Goal: Task Accomplishment & Management: Use online tool/utility

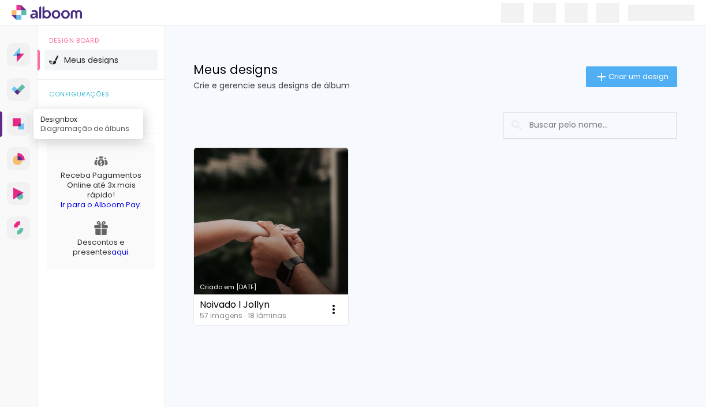
click at [18, 130] on link "Designbox Diagramação de álbuns" at bounding box center [18, 123] width 23 height 23
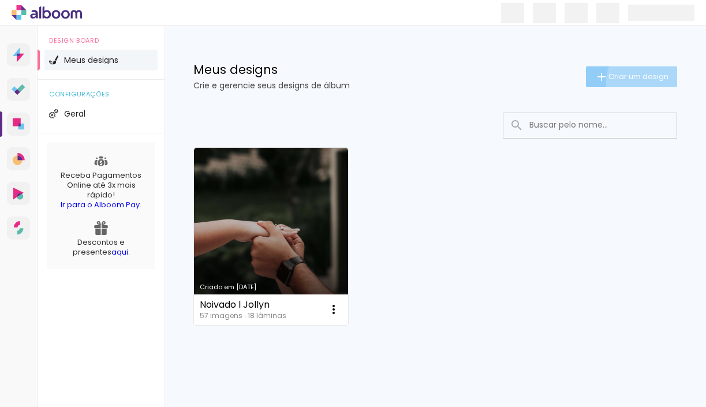
click at [641, 80] on span "Criar um design" at bounding box center [638, 76] width 60 height 7
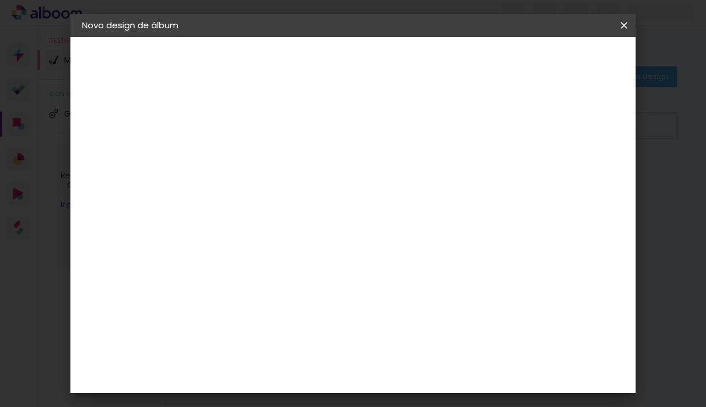
click at [271, 158] on input at bounding box center [271, 155] width 0 height 18
type input "[PERSON_NAME] e [PERSON_NAME]"
type paper-input "[PERSON_NAME] e [PERSON_NAME]"
click at [0, 0] on slot "Avançar" at bounding box center [0, 0] width 0 height 0
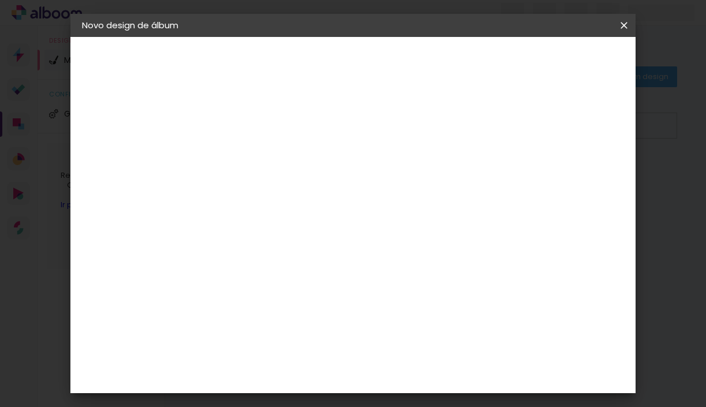
click at [362, 250] on paper-item "Digipix Pro" at bounding box center [300, 265] width 125 height 30
click at [486, 67] on paper-button "Avançar" at bounding box center [458, 61] width 57 height 20
click at [316, 193] on input "text" at bounding box center [293, 201] width 45 height 18
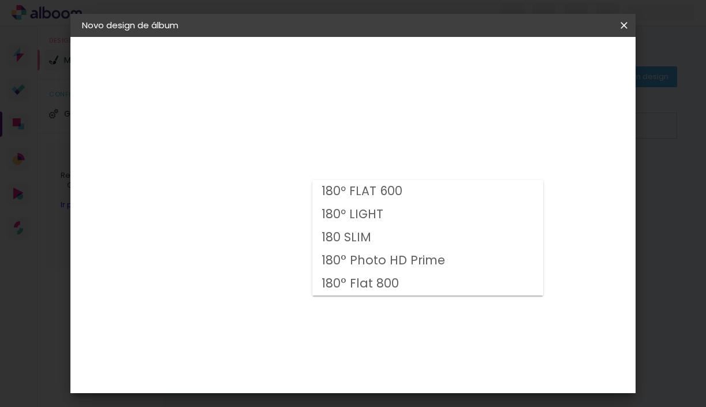
click at [362, 135] on div "Opções disponíveis 180º FLAT 600 180º LIGHT 180 SLIM 180° Photo HD Prime 180° F…" at bounding box center [300, 220] width 125 height 216
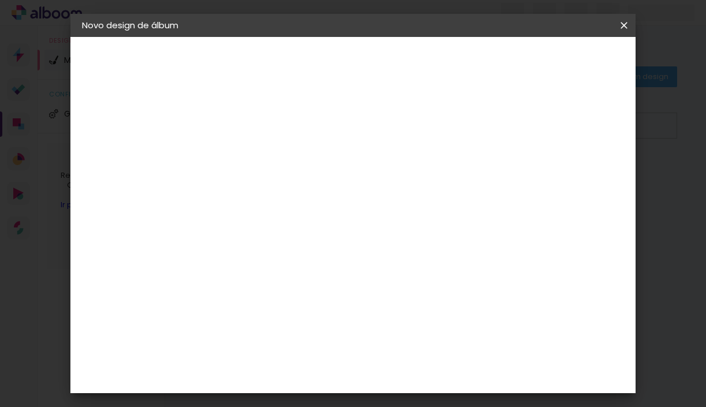
click at [316, 193] on input "text" at bounding box center [293, 201] width 45 height 18
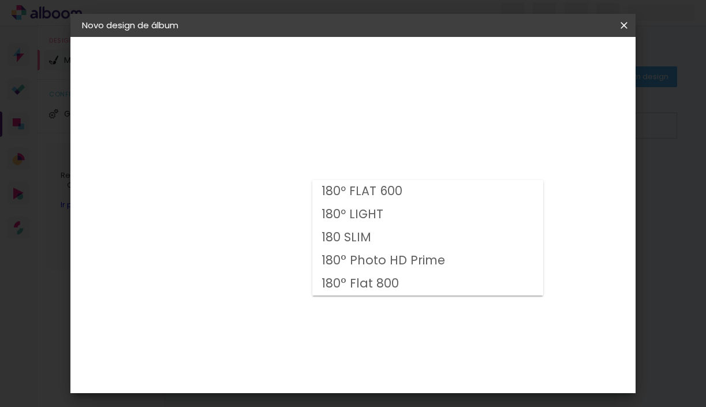
click at [408, 188] on paper-item "180º FLAT 600" at bounding box center [427, 191] width 231 height 23
type input "180º FLAT 600"
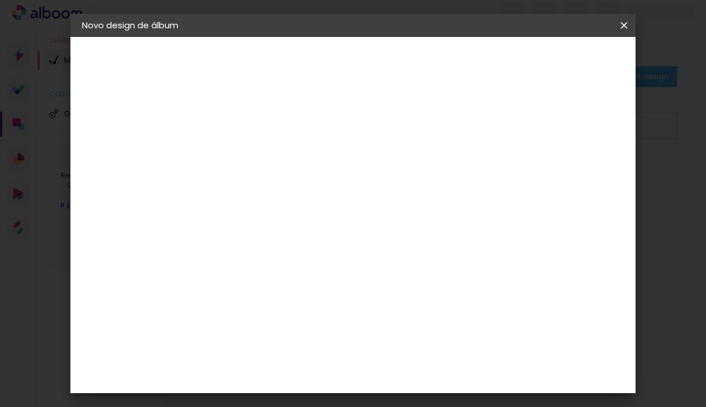
scroll to position [112, 0]
click at [348, 162] on span "21 × 14.8" at bounding box center [322, 170] width 54 height 31
click at [0, 0] on slot "Avançar" at bounding box center [0, 0] width 0 height 0
click at [494, 129] on div at bounding box center [489, 124] width 10 height 10
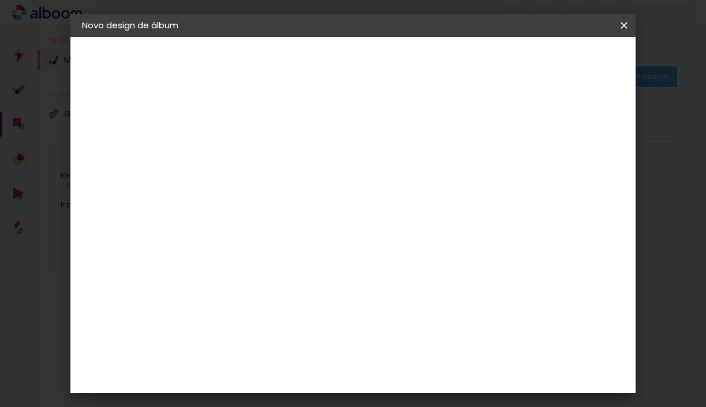
type paper-checkbox "on"
click at [571, 67] on paper-button "Iniciar design" at bounding box center [534, 61] width 76 height 20
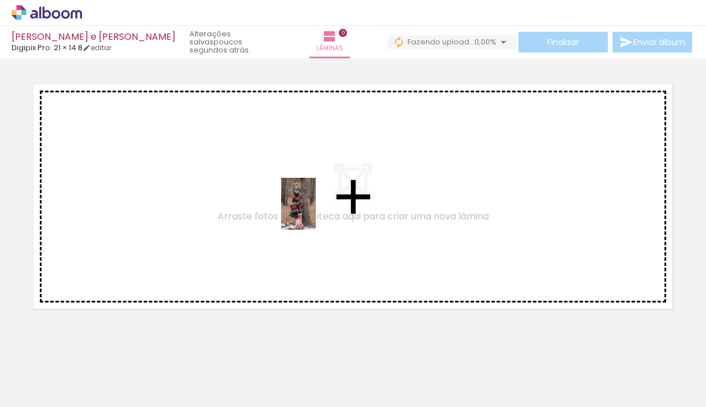
drag, startPoint x: 119, startPoint y: 392, endPoint x: 336, endPoint y: 209, distance: 284.1
click at [336, 209] on quentale-workspace at bounding box center [353, 203] width 706 height 407
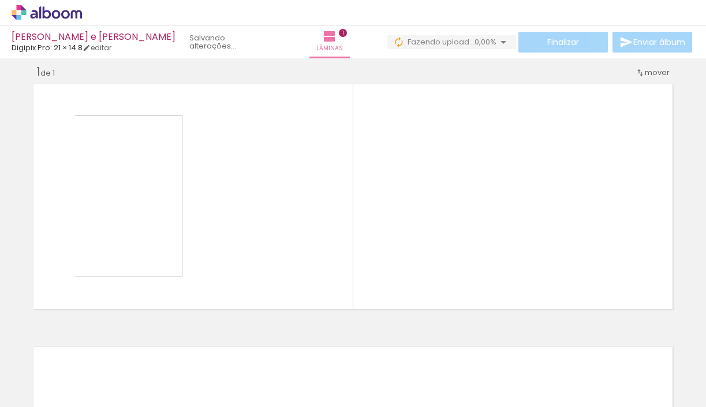
scroll to position [12, 0]
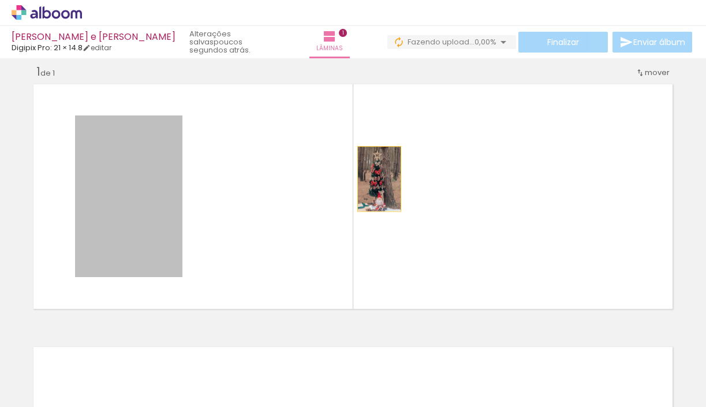
drag, startPoint x: 130, startPoint y: 205, endPoint x: 380, endPoint y: 178, distance: 250.7
click at [380, 178] on quentale-layouter at bounding box center [353, 197] width 648 height 234
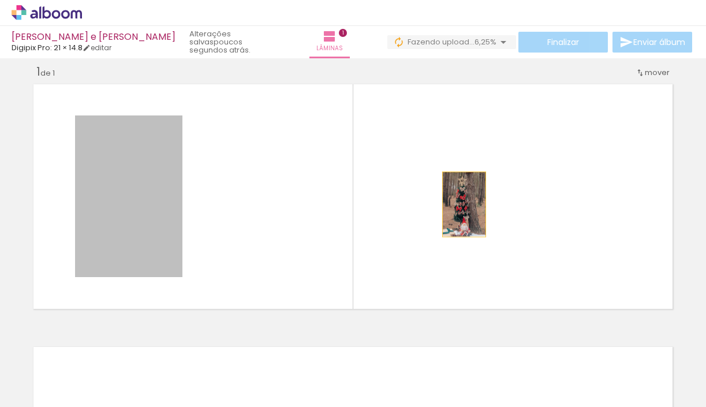
drag, startPoint x: 152, startPoint y: 213, endPoint x: 464, endPoint y: 203, distance: 312.2
click at [464, 203] on quentale-layouter at bounding box center [353, 197] width 648 height 234
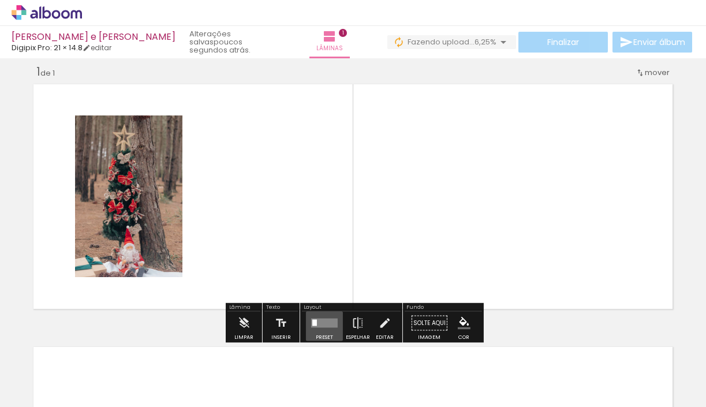
drag, startPoint x: 314, startPoint y: 324, endPoint x: 335, endPoint y: 324, distance: 21.3
click at [335, 324] on div at bounding box center [324, 323] width 31 height 23
click at [357, 323] on iron-icon at bounding box center [357, 323] width 13 height 23
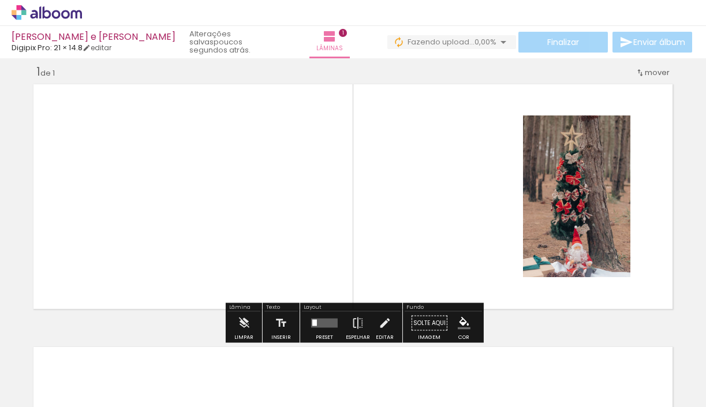
click at [473, 258] on quentale-layouter at bounding box center [353, 197] width 648 height 234
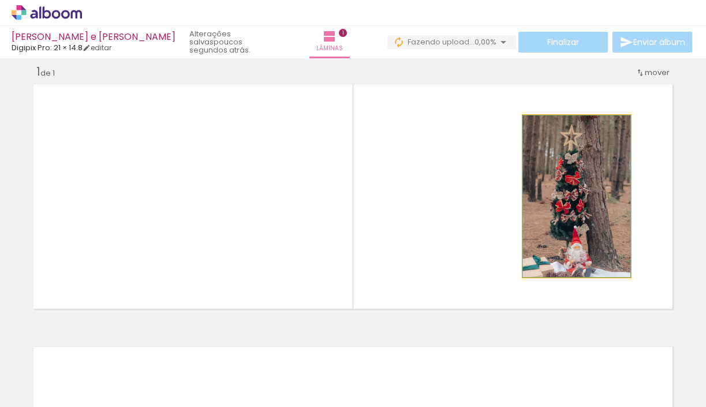
drag, startPoint x: 594, startPoint y: 213, endPoint x: 517, endPoint y: 213, distance: 76.7
click at [517, 213] on quentale-layouter at bounding box center [353, 197] width 648 height 234
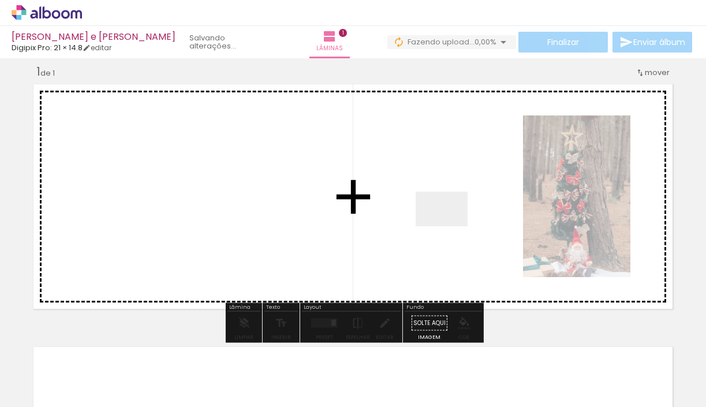
drag, startPoint x: 190, startPoint y: 376, endPoint x: 452, endPoint y: 224, distance: 302.5
click at [452, 224] on quentale-workspace at bounding box center [353, 203] width 706 height 407
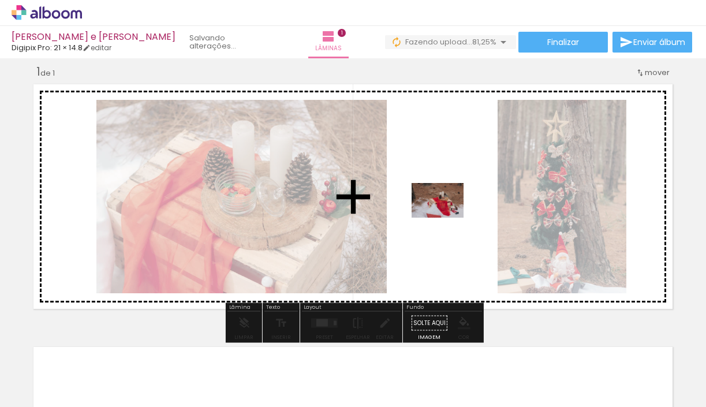
click at [449, 215] on quentale-workspace at bounding box center [353, 203] width 706 height 407
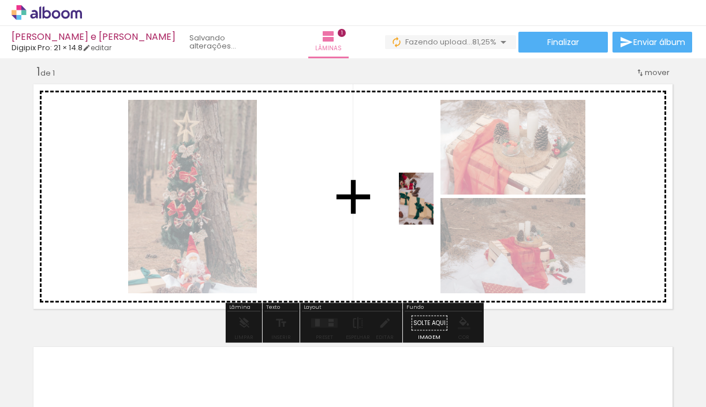
drag, startPoint x: 320, startPoint y: 374, endPoint x: 433, endPoint y: 207, distance: 201.4
click at [433, 207] on quentale-workspace at bounding box center [353, 203] width 706 height 407
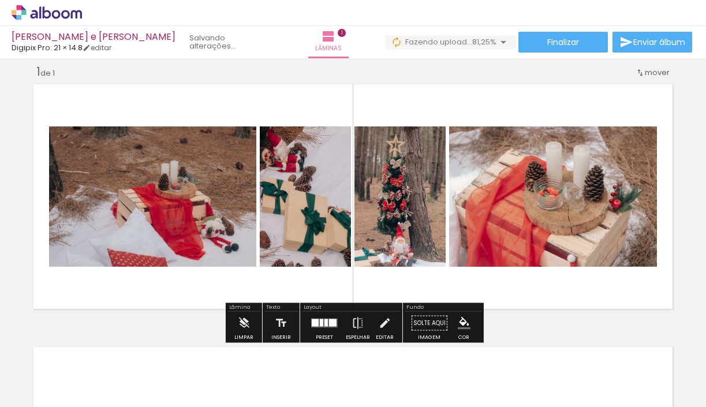
click at [334, 322] on quentale-layouter at bounding box center [324, 322] width 27 height 9
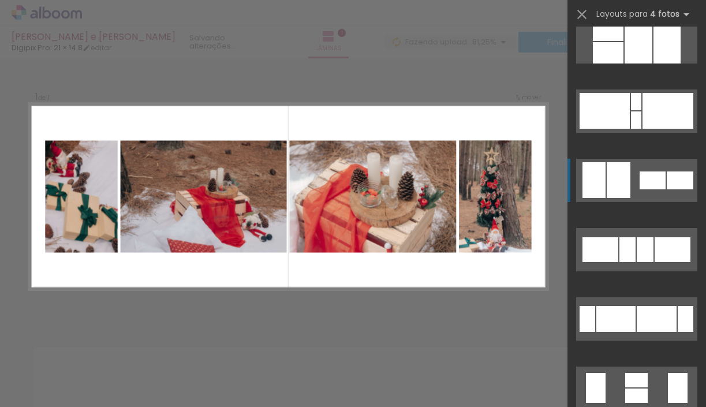
scroll to position [156, 0]
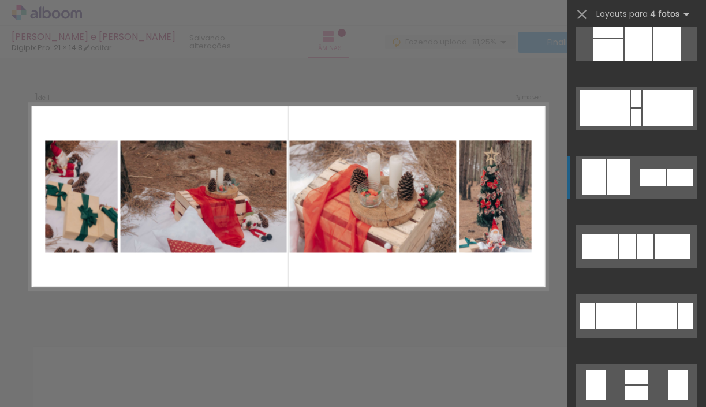
click at [646, 324] on div at bounding box center [656, 316] width 40 height 26
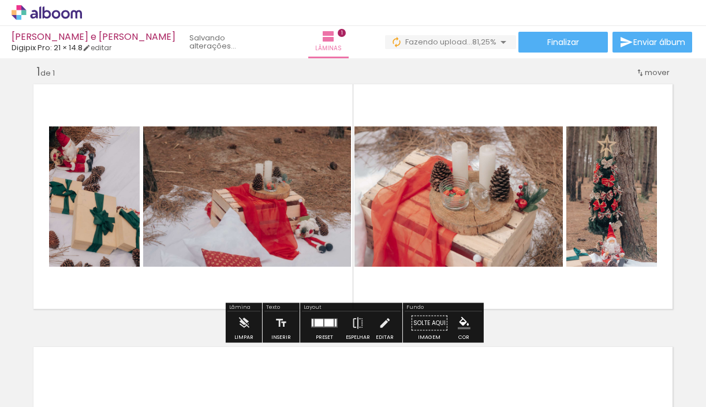
click at [638, 201] on quentale-photo at bounding box center [611, 196] width 91 height 140
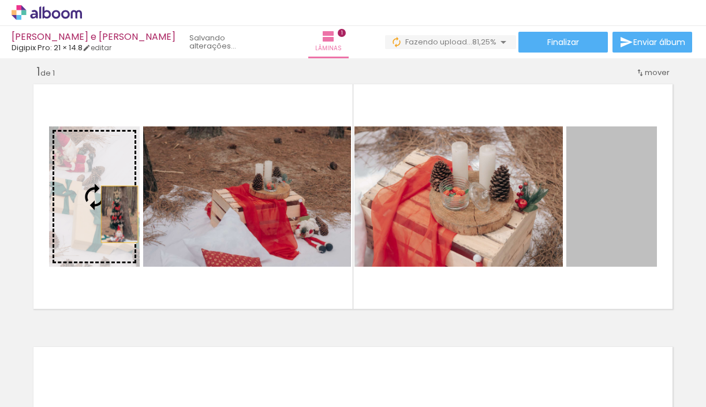
drag, startPoint x: 638, startPoint y: 201, endPoint x: 119, endPoint y: 214, distance: 518.8
click at [0, 0] on slot at bounding box center [0, 0] width 0 height 0
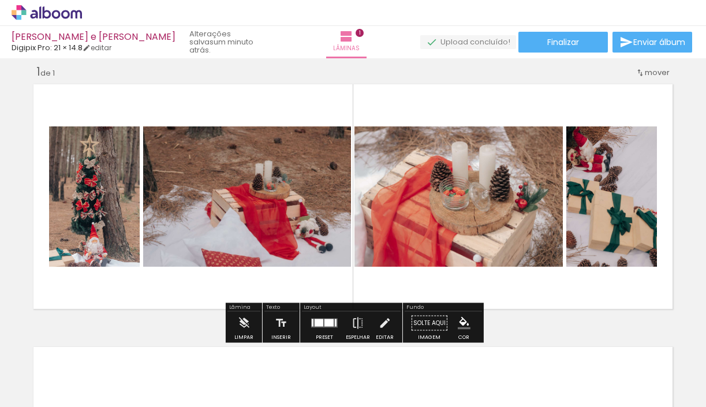
click at [557, 293] on quentale-layouter at bounding box center [353, 197] width 648 height 234
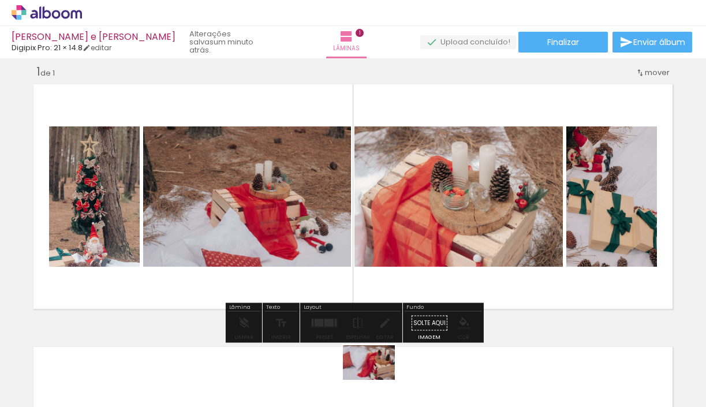
drag, startPoint x: 385, startPoint y: 375, endPoint x: 377, endPoint y: 380, distance: 8.8
click at [377, 380] on div at bounding box center [374, 368] width 57 height 38
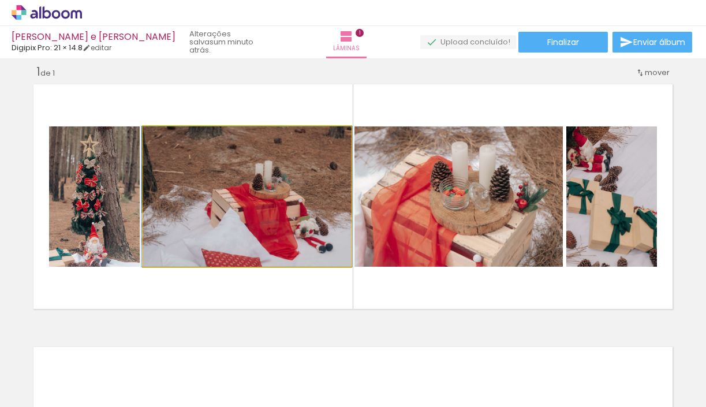
click at [283, 242] on quentale-photo at bounding box center [247, 196] width 208 height 140
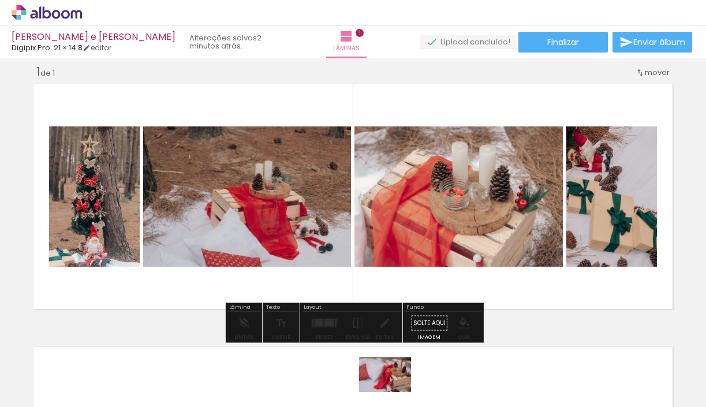
drag, startPoint x: 377, startPoint y: 385, endPoint x: 391, endPoint y: 390, distance: 15.3
click at [392, 387] on div at bounding box center [374, 368] width 57 height 38
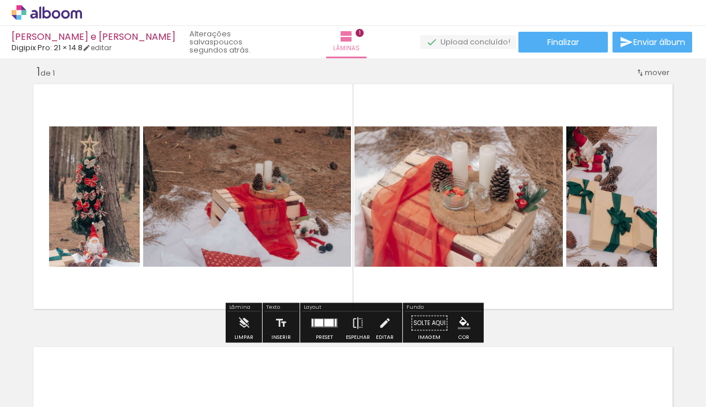
click at [690, 257] on div "Inserir lâmina 1 de 1" at bounding box center [353, 313] width 706 height 526
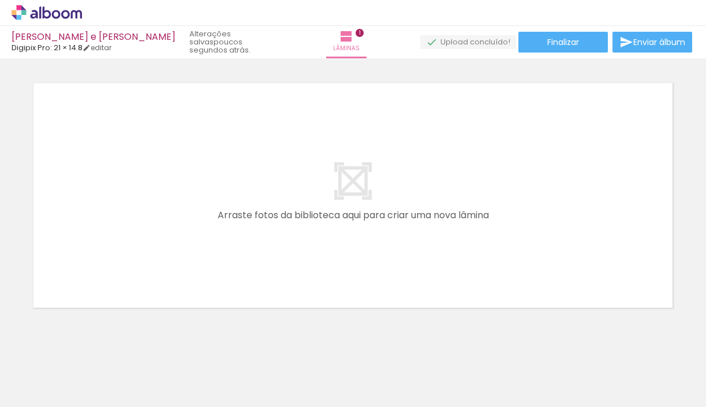
scroll to position [0, 426]
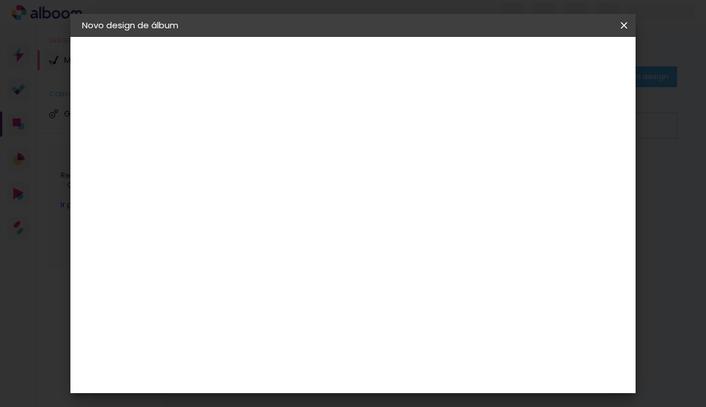
click at [493, 230] on div "21.3 cm Largura da página 15.4 cm Altura 42.6 cm Largura da lâmina (2 páginas) …" at bounding box center [404, 184] width 333 height 92
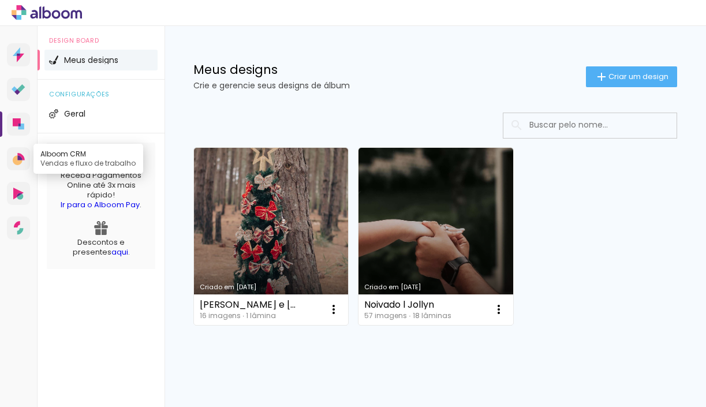
click at [19, 162] on icon at bounding box center [18, 160] width 10 height 10
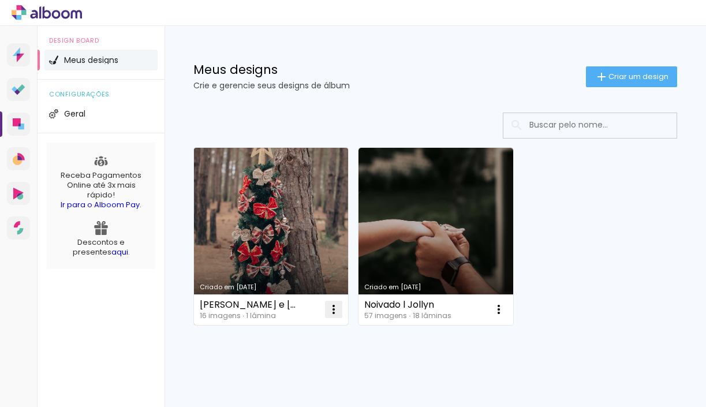
click at [335, 312] on iron-icon at bounding box center [334, 309] width 14 height 14
click at [322, 238] on link "Criado em [DATE]" at bounding box center [271, 236] width 154 height 177
